Goal: Information Seeking & Learning: Learn about a topic

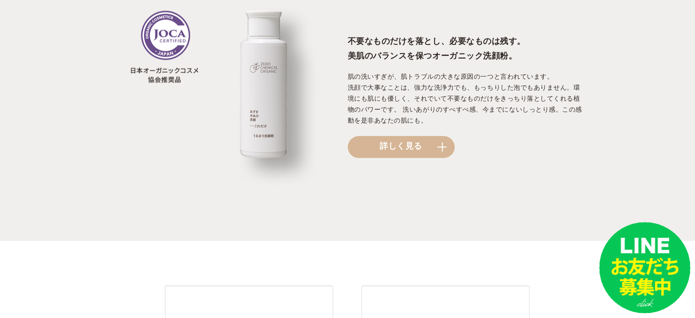
scroll to position [1097, 0]
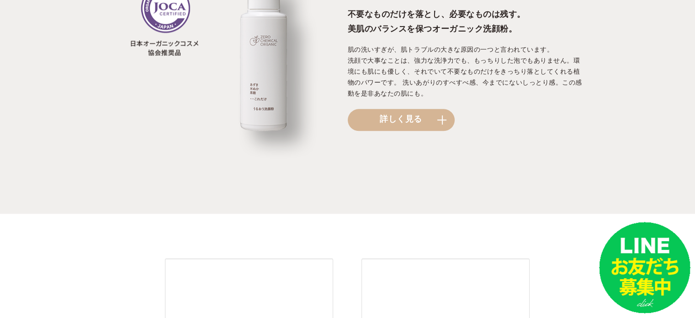
click at [266, 76] on img at bounding box center [229, 68] width 235 height 179
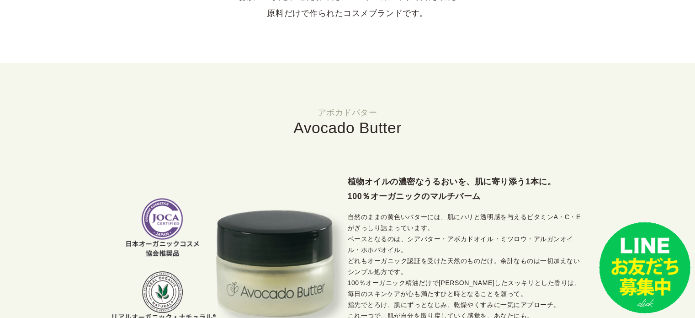
scroll to position [594, 0]
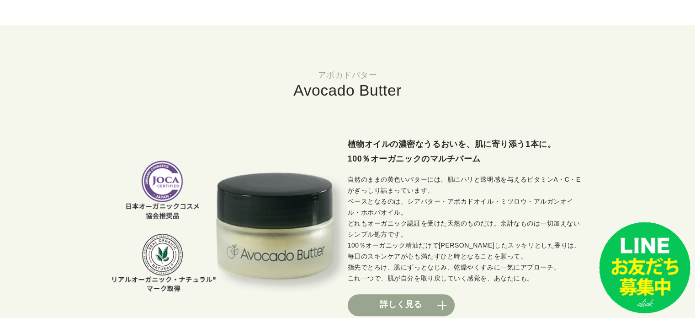
click at [263, 200] on img at bounding box center [229, 226] width 235 height 132
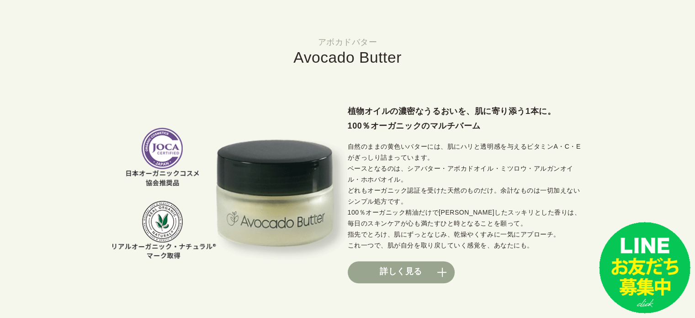
scroll to position [686, 0]
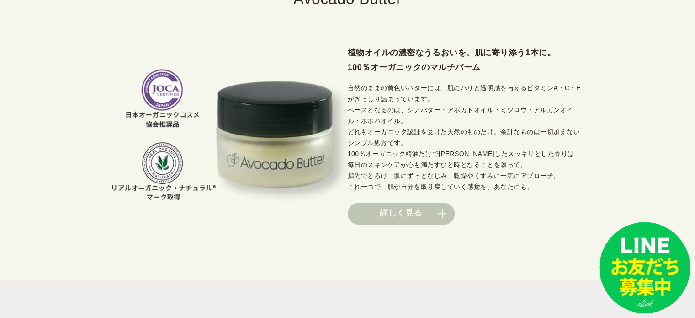
click at [380, 215] on link "詳しく見る" at bounding box center [401, 214] width 107 height 22
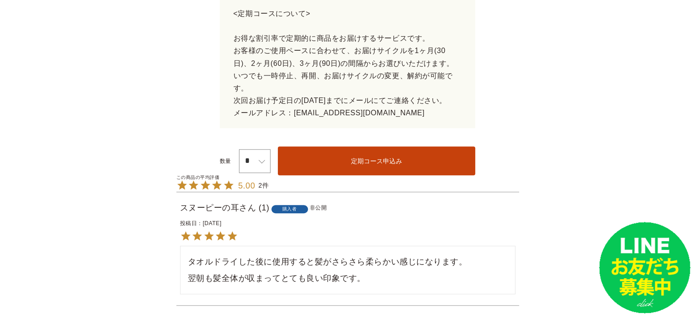
scroll to position [686, 0]
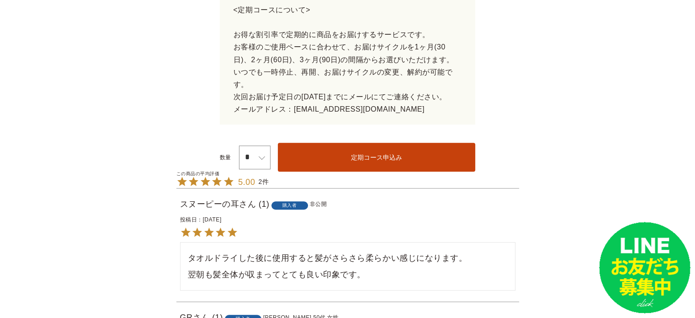
click at [203, 176] on div at bounding box center [205, 181] width 59 height 11
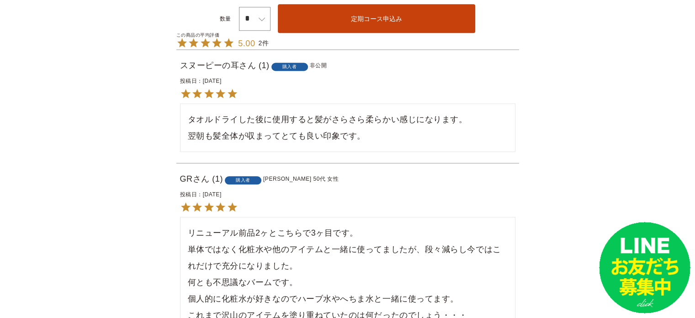
scroll to position [869, 0]
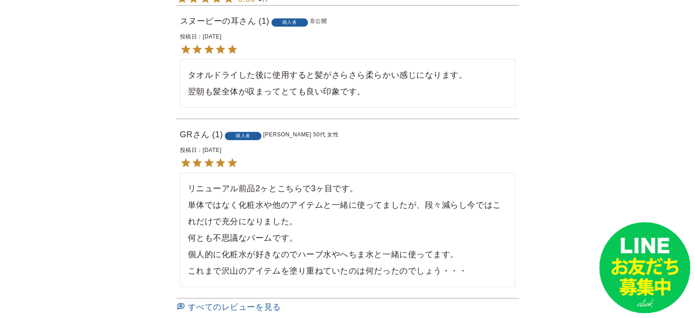
click at [226, 157] on div at bounding box center [348, 162] width 336 height 11
click at [216, 157] on div at bounding box center [348, 162] width 336 height 11
click at [232, 172] on div "リニューアル前品2ヶとこちらで3ヶ目です。 単体ではなく化粧水や他のアイテムと一緒に使ってましたが、段々減らし今ではこれだけで充分になりました。 何とも不思議…" at bounding box center [348, 229] width 336 height 114
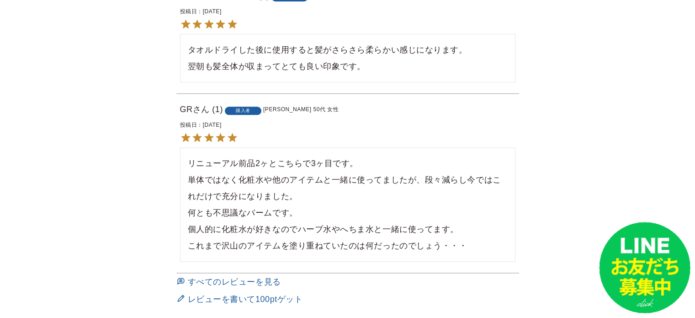
scroll to position [914, 0]
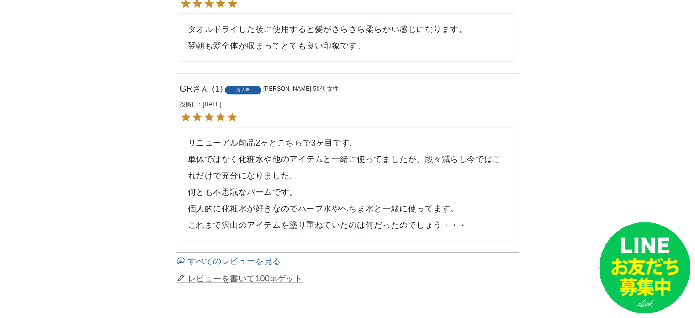
click at [205, 274] on span "レビューを書いて100ptゲット" at bounding box center [245, 278] width 115 height 9
